Goal: Task Accomplishment & Management: Manage account settings

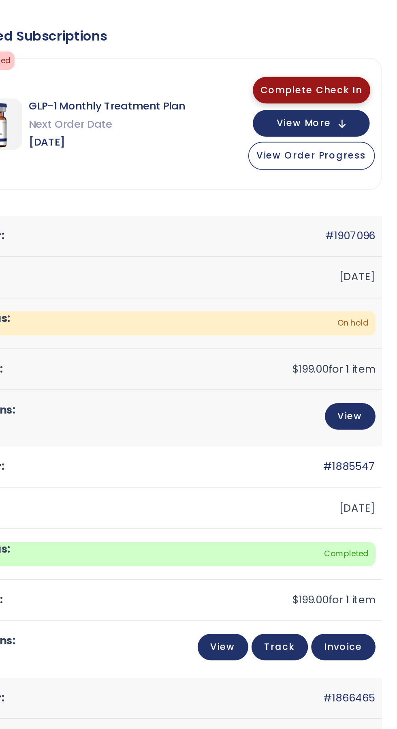
click at [363, 100] on span "Complete Check In" at bounding box center [342, 103] width 64 height 8
